Goal: Find specific page/section: Find specific page/section

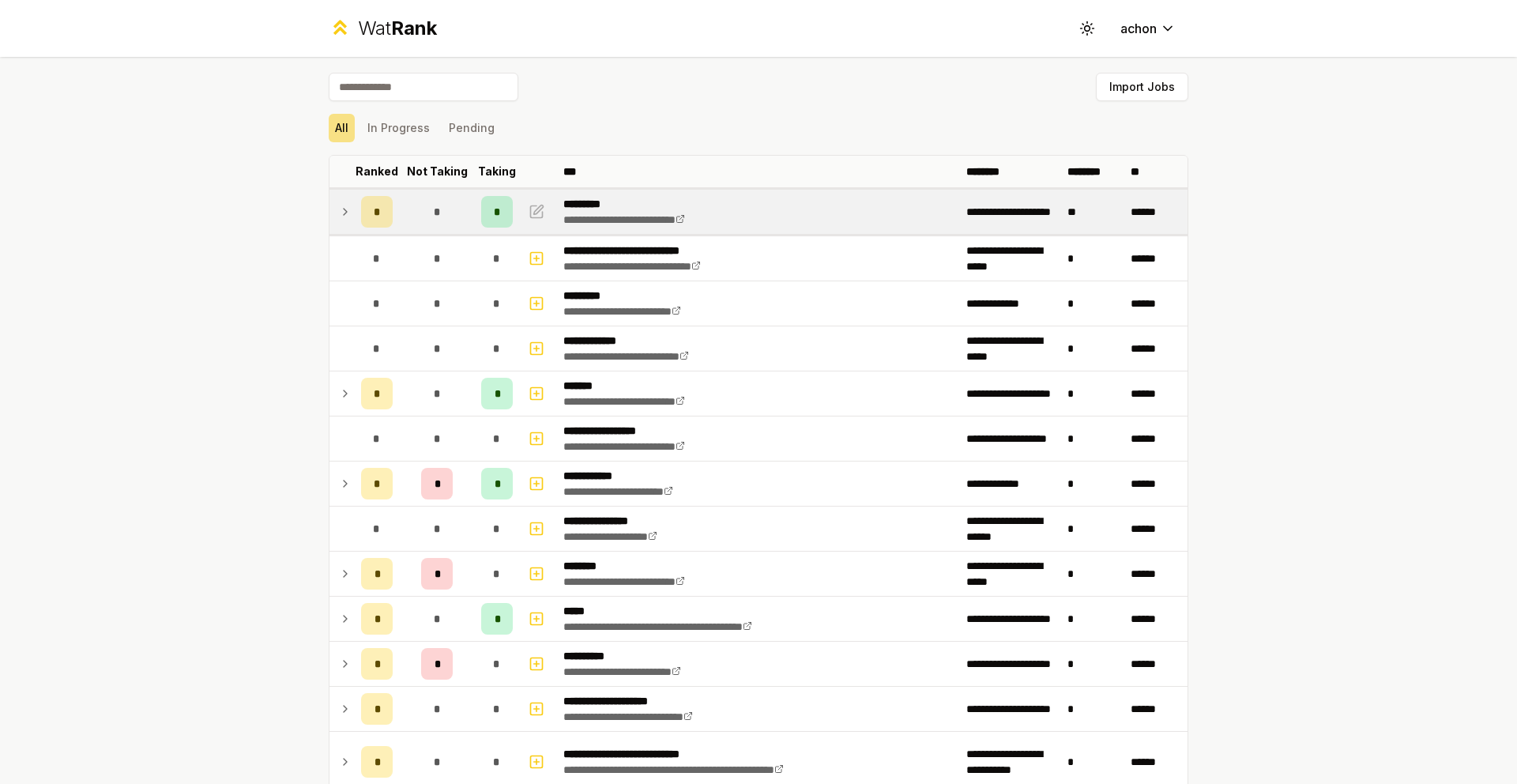
click at [345, 216] on icon at bounding box center [346, 211] width 13 height 19
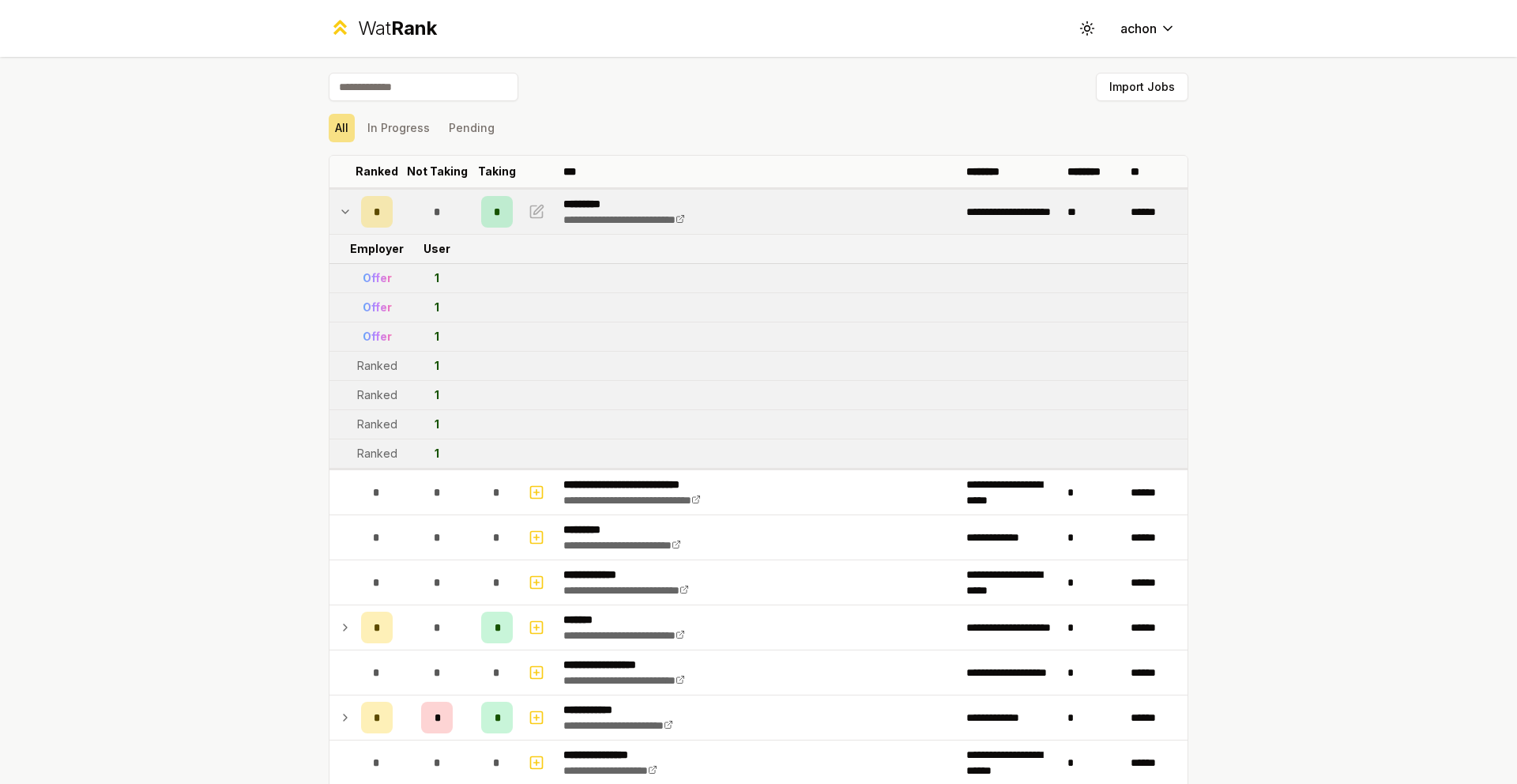
click at [329, 213] on td at bounding box center [342, 211] width 26 height 44
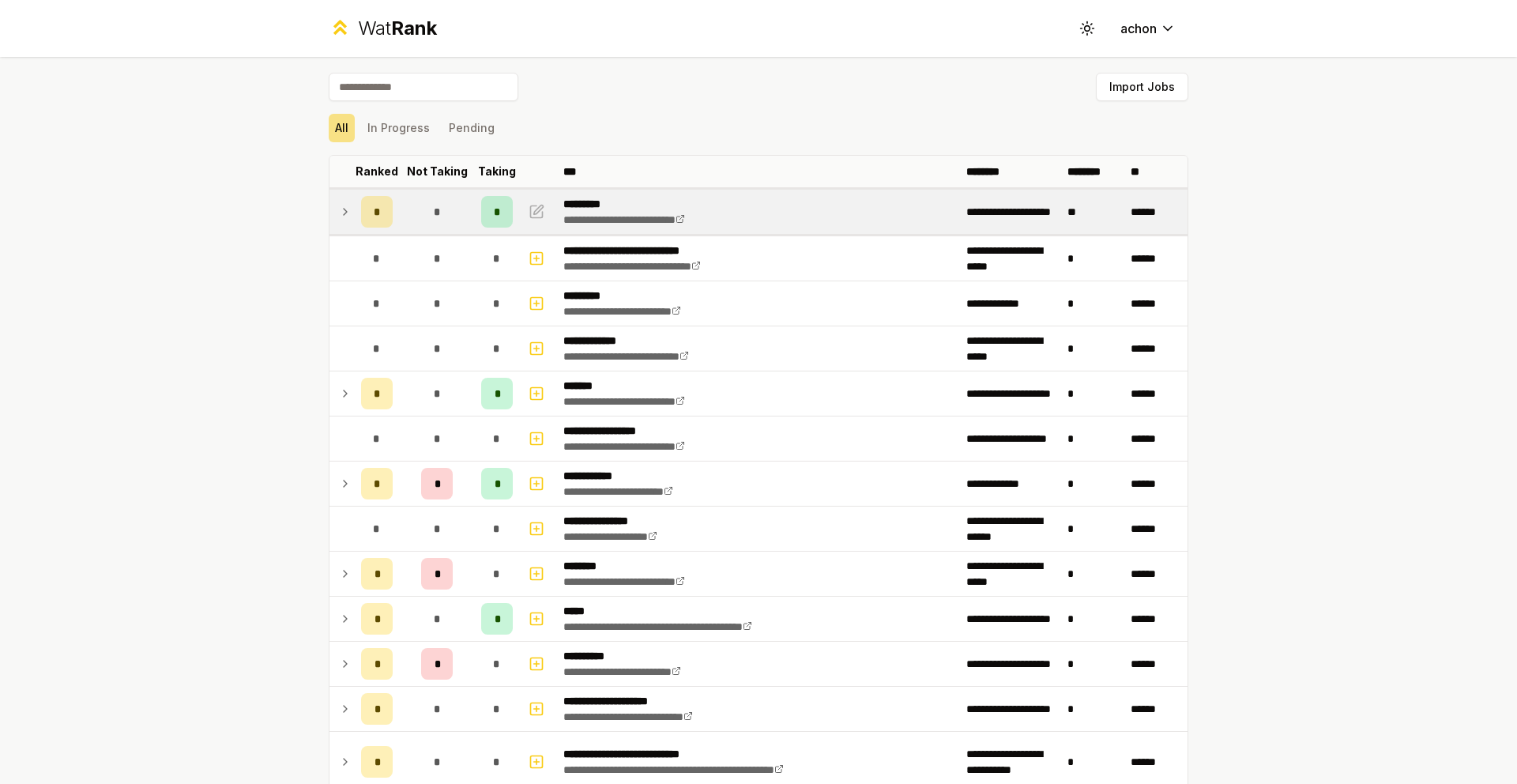
click at [331, 212] on td at bounding box center [342, 211] width 26 height 44
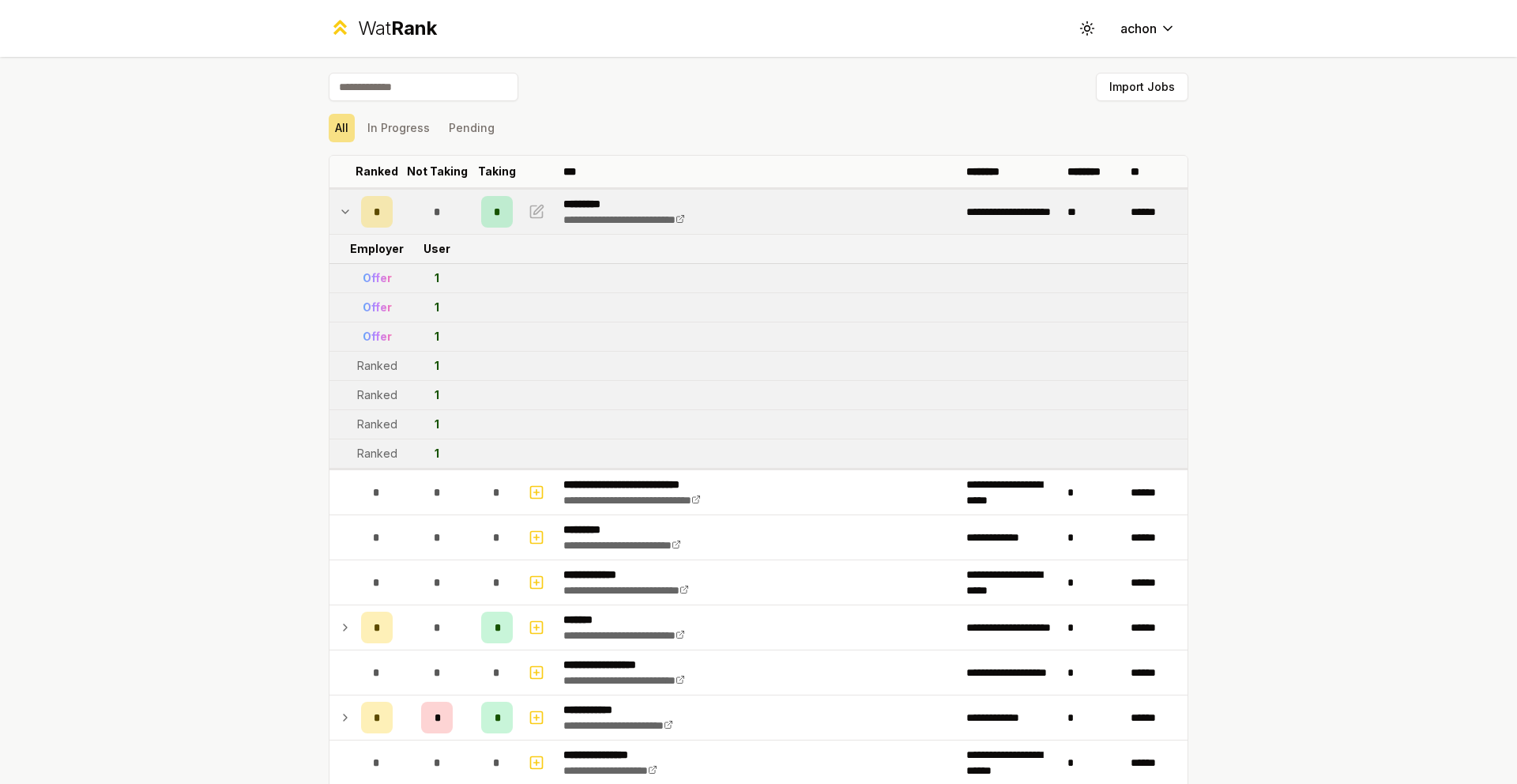
click at [331, 212] on td at bounding box center [342, 211] width 26 height 44
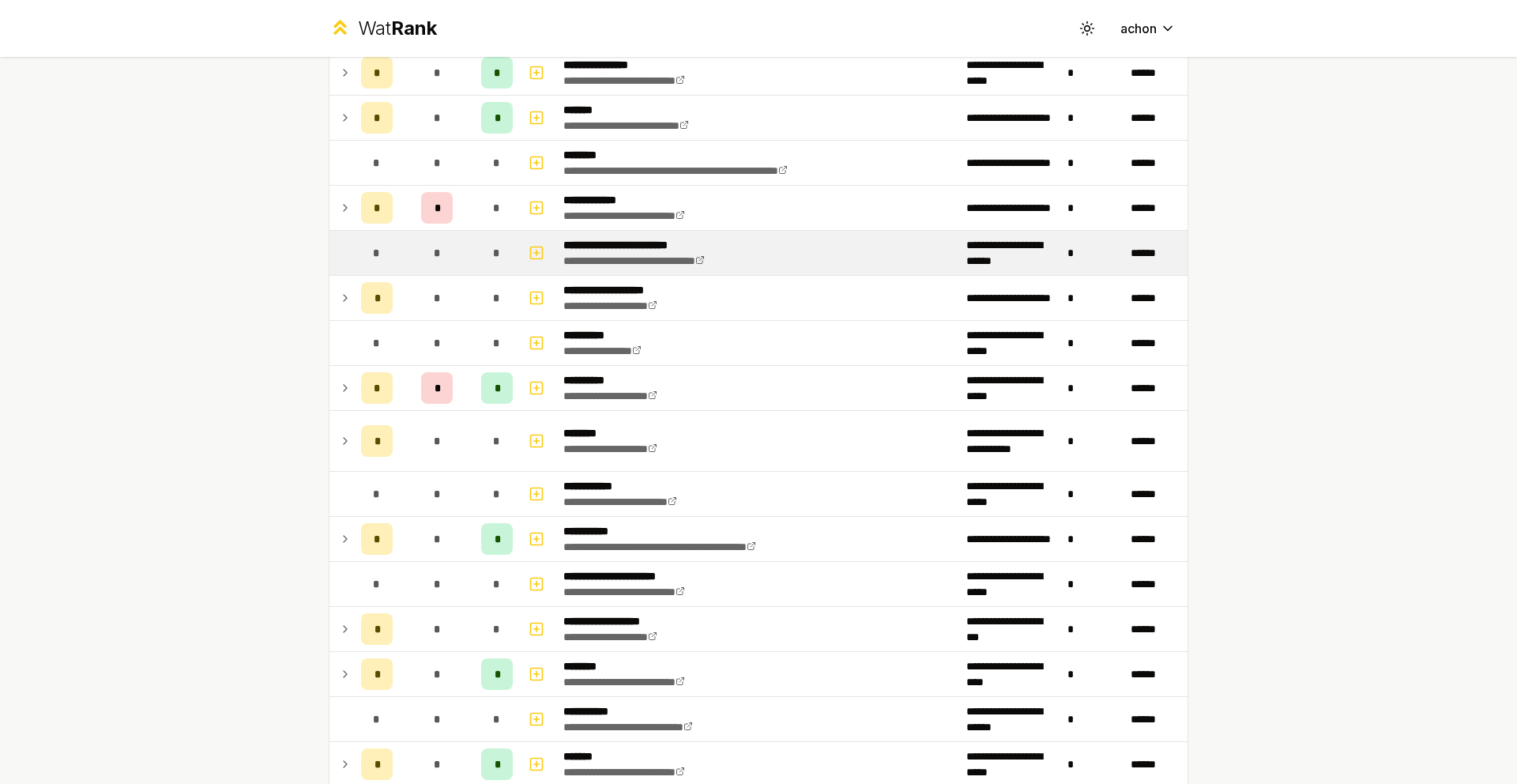
scroll to position [1836, 0]
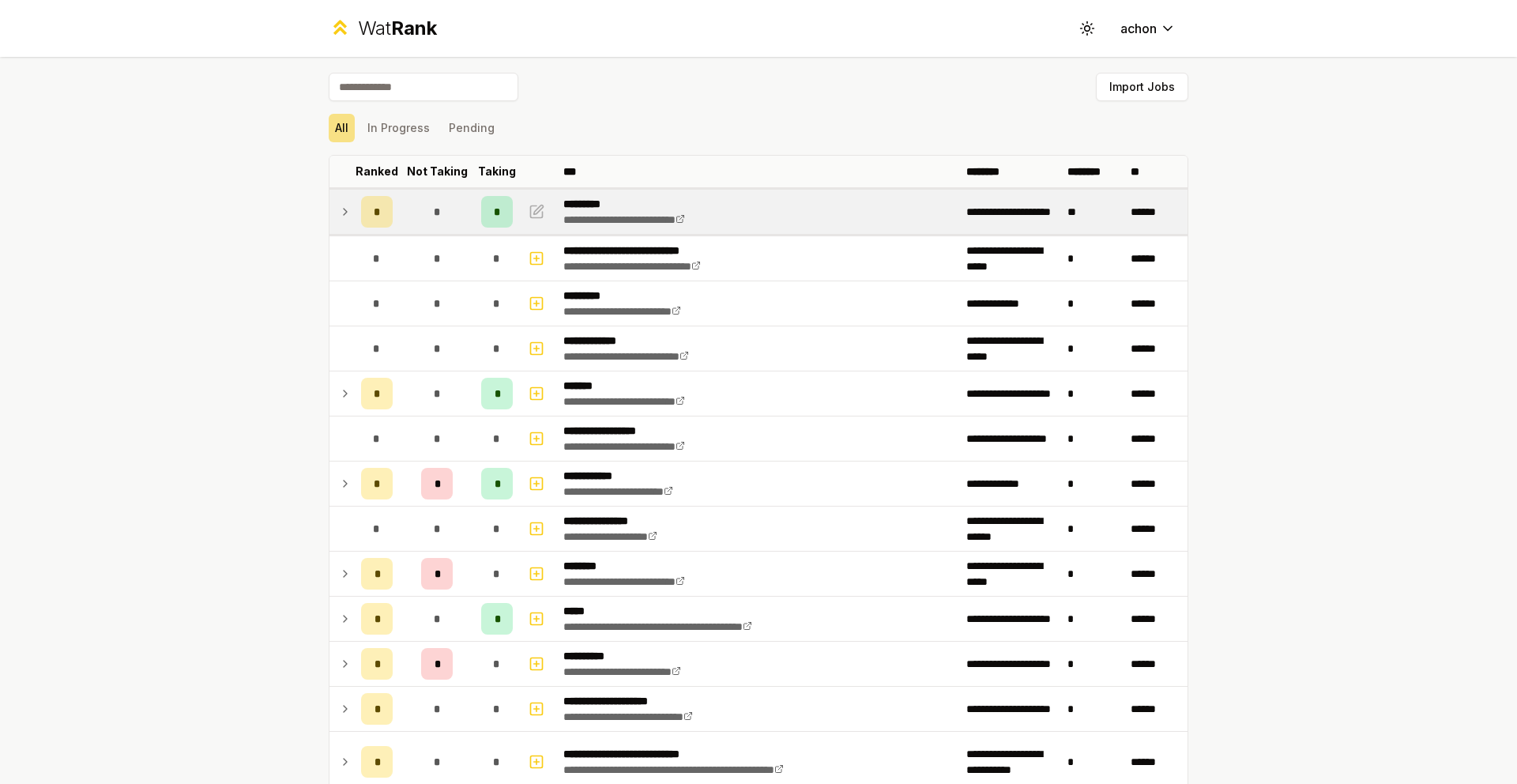
click at [355, 217] on td "*" at bounding box center [377, 211] width 44 height 44
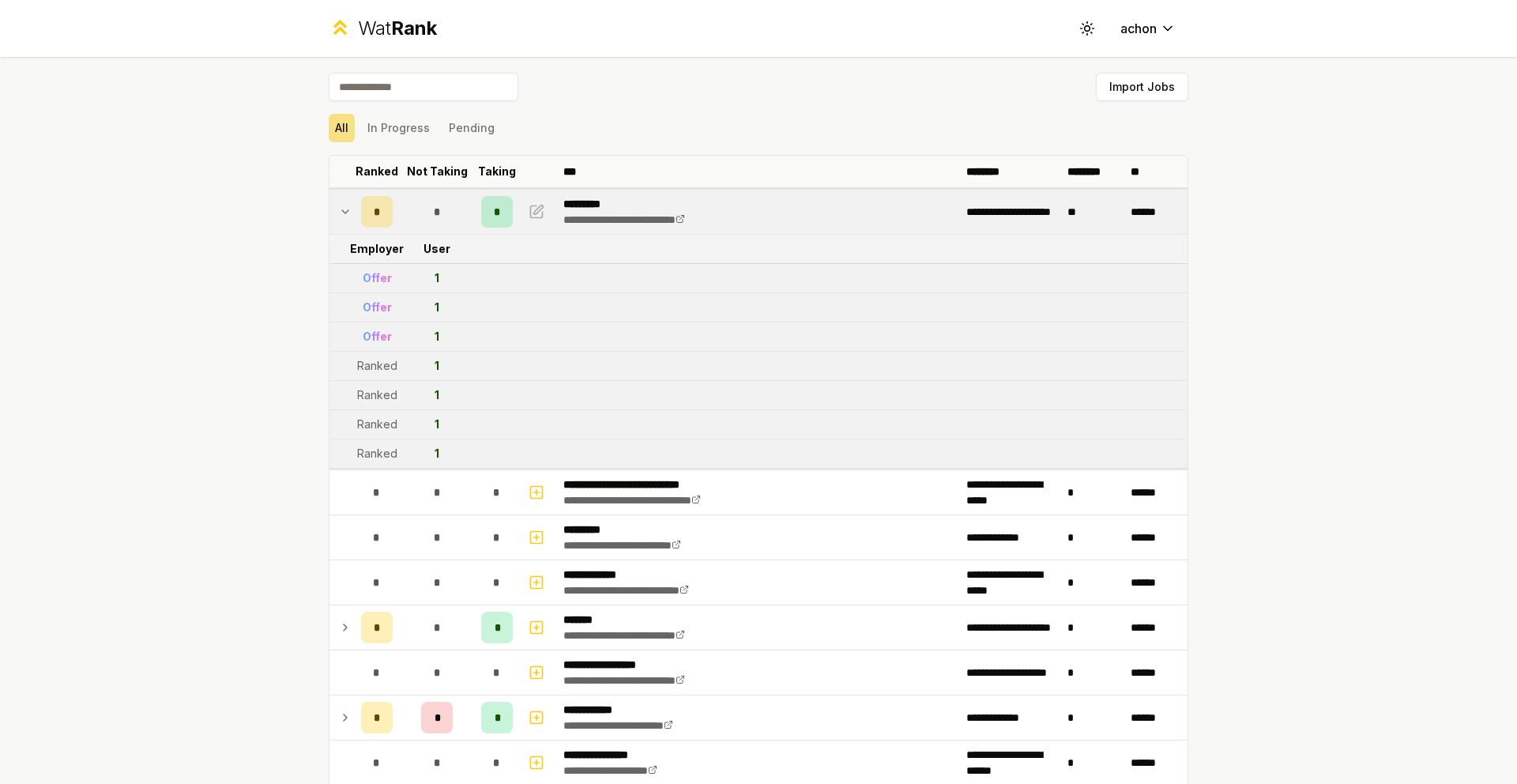
click at [346, 210] on td at bounding box center [342, 211] width 26 height 44
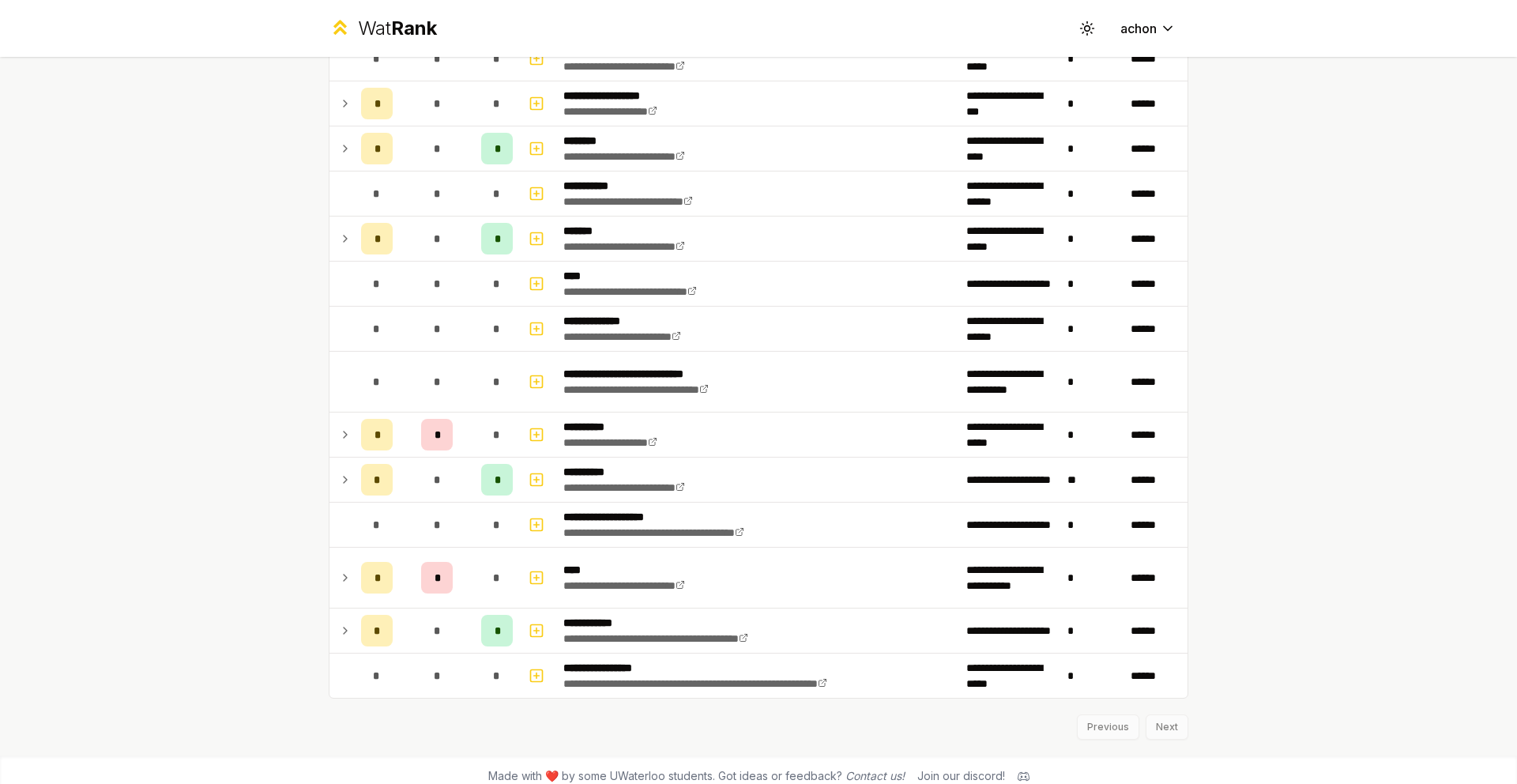
scroll to position [1836, 0]
